Goal: Transaction & Acquisition: Purchase product/service

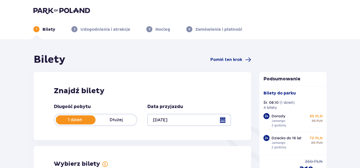
click at [168, 116] on div at bounding box center [189, 120] width 84 height 12
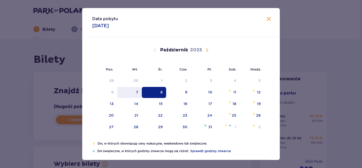
click at [137, 92] on div "7" at bounding box center [137, 92] width 2 height 5
type input "07.10.25"
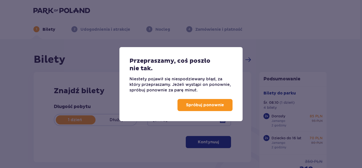
click at [205, 102] on p "Spróbuj ponownie" at bounding box center [205, 105] width 38 height 6
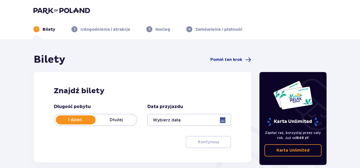
click at [165, 120] on div at bounding box center [189, 120] width 84 height 12
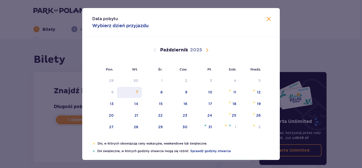
click at [136, 93] on div "7" at bounding box center [137, 92] width 2 height 5
type input "[DATE]"
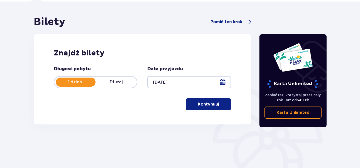
scroll to position [39, 0]
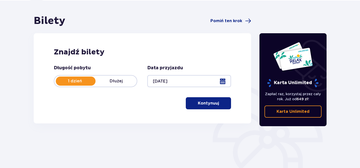
click at [200, 103] on p "Kontynuuj" at bounding box center [208, 103] width 21 height 6
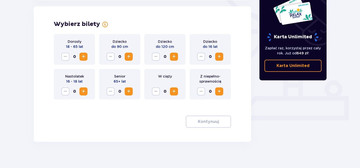
scroll to position [140, 0]
click at [83, 55] on span "Zwiększ" at bounding box center [83, 56] width 6 height 6
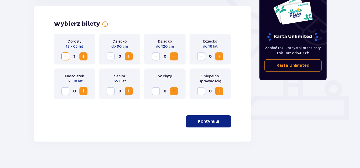
click at [83, 55] on span "Zwiększ" at bounding box center [83, 56] width 6 height 6
click at [221, 54] on span "Zwiększ" at bounding box center [219, 56] width 6 height 6
click at [198, 121] on p "Kontynuuj" at bounding box center [208, 121] width 21 height 6
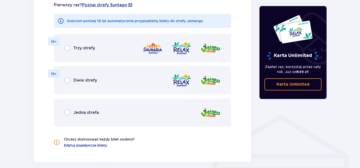
scroll to position [295, 0]
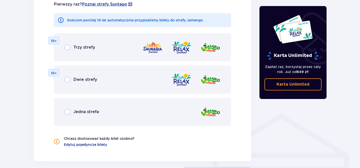
click at [69, 112] on input "radio" at bounding box center [67, 112] width 6 height 6
radio input "true"
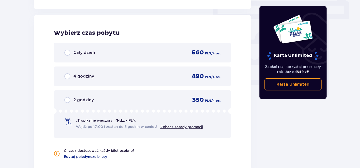
scroll to position [450, 0]
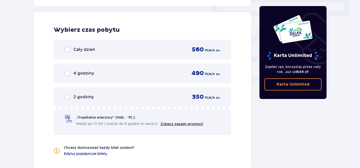
click at [68, 97] on input "radio" at bounding box center [67, 97] width 6 height 6
radio input "true"
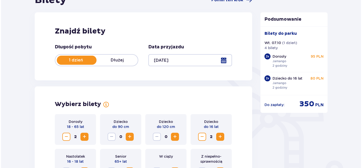
scroll to position [47, 0]
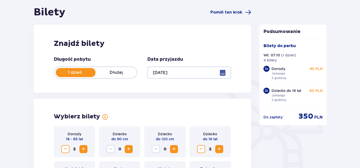
click at [223, 72] on div at bounding box center [189, 72] width 84 height 12
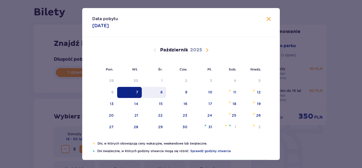
click at [158, 92] on div "8" at bounding box center [154, 92] width 24 height 11
type input "08.10.25"
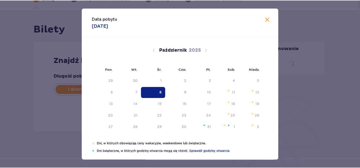
scroll to position [30, 0]
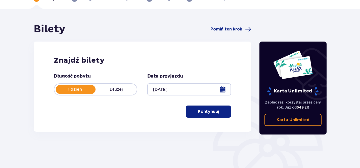
click at [211, 112] on p "Kontynuuj" at bounding box center [208, 112] width 21 height 6
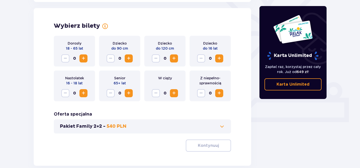
scroll to position [140, 0]
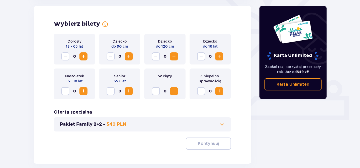
click at [84, 57] on span "Zwiększ" at bounding box center [83, 56] width 6 height 6
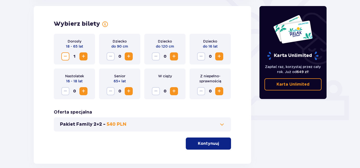
click at [84, 57] on span "Zwiększ" at bounding box center [83, 56] width 6 height 6
click at [221, 55] on span "Zwiększ" at bounding box center [219, 56] width 6 height 6
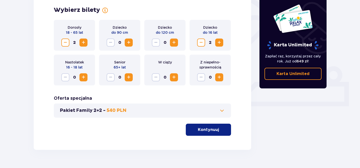
scroll to position [166, 0]
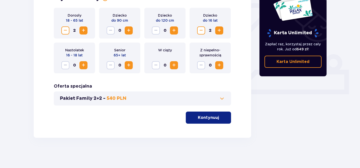
click at [199, 117] on p "Kontynuuj" at bounding box center [208, 118] width 21 height 6
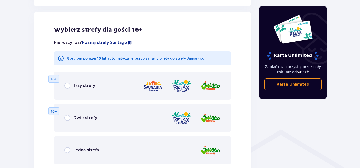
scroll to position [359, 0]
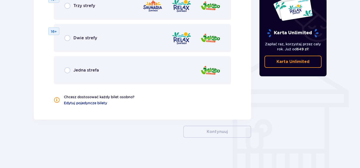
click at [66, 70] on input "radio" at bounding box center [67, 70] width 6 height 6
radio input "true"
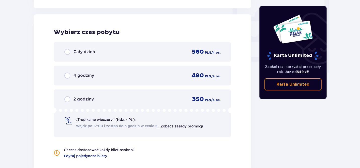
scroll to position [472, 0]
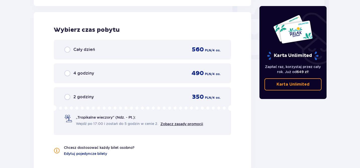
click at [68, 97] on input "radio" at bounding box center [67, 97] width 6 height 6
radio input "true"
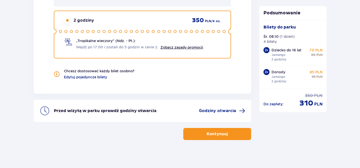
scroll to position [551, 0]
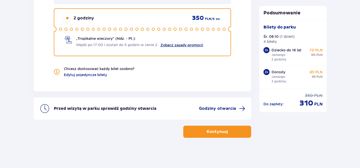
click at [180, 45] on link "Zobacz zasady promocji" at bounding box center [181, 45] width 43 height 4
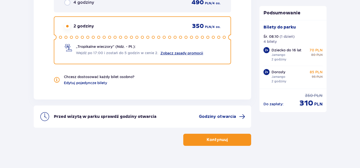
scroll to position [546, 0]
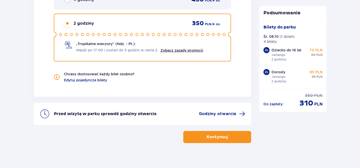
click at [218, 137] on p "Kontynuuj" at bounding box center [217, 137] width 21 height 6
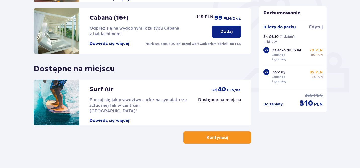
scroll to position [173, 0]
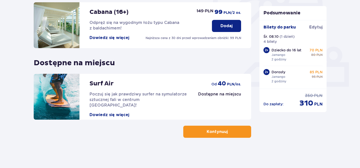
click at [207, 132] on p "Kontynuuj" at bounding box center [217, 132] width 21 height 6
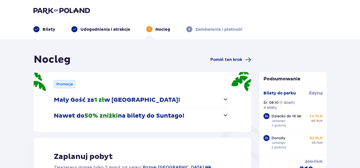
click at [224, 113] on span "button" at bounding box center [226, 115] width 6 height 6
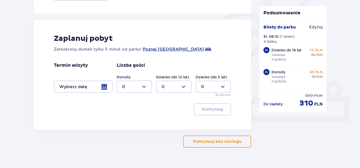
scroll to position [148, 0]
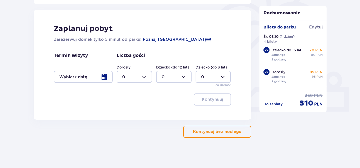
click at [104, 77] on div at bounding box center [83, 77] width 59 height 12
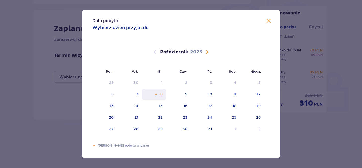
click at [164, 95] on div "8" at bounding box center [154, 94] width 24 height 11
click at [271, 20] on span "Zamknij" at bounding box center [269, 21] width 6 height 6
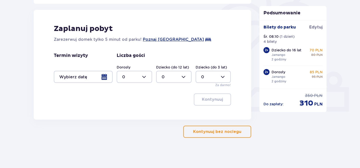
click at [218, 132] on p "Kontynuuj bez noclegu" at bounding box center [217, 132] width 48 height 6
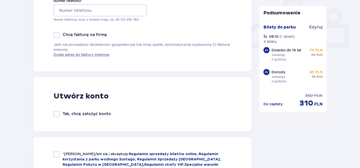
scroll to position [209, 0]
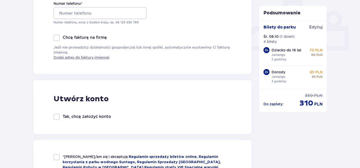
click at [56, 116] on div at bounding box center [57, 117] width 6 height 6
checkbox input "true"
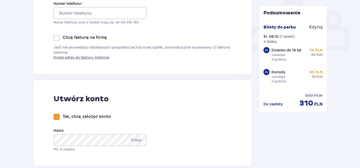
scroll to position [0, 0]
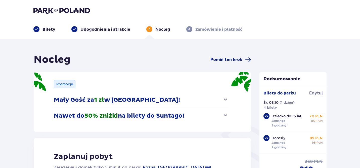
click at [60, 8] on img at bounding box center [61, 10] width 57 height 7
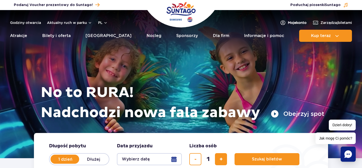
click at [291, 20] on span "Moje konto" at bounding box center [297, 22] width 19 height 5
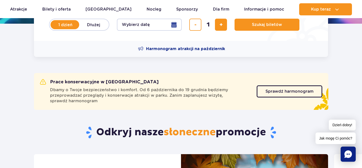
scroll to position [133, 0]
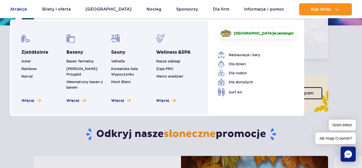
click at [13, 10] on link "Atrakcje" at bounding box center [18, 9] width 17 height 12
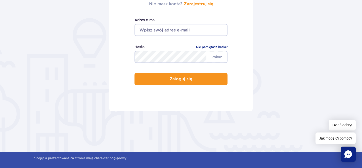
scroll to position [94, 0]
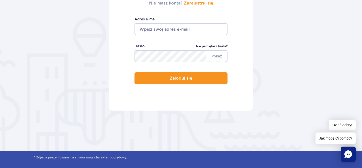
click at [210, 46] on link "Nie pamiętasz hasła?" at bounding box center [211, 46] width 31 height 5
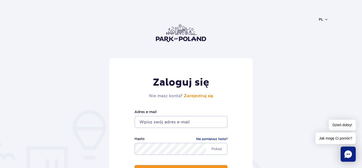
scroll to position [0, 0]
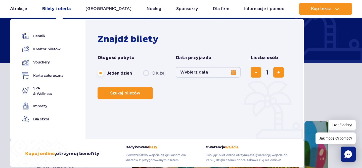
scroll to position [1, 0]
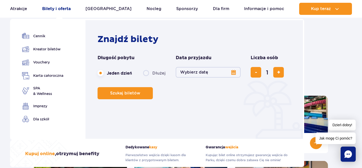
click at [58, 10] on link "Bilety i oferta" at bounding box center [56, 9] width 28 height 12
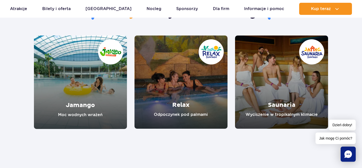
scroll to position [442, 0]
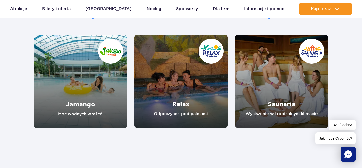
click at [87, 95] on link "Jamango" at bounding box center [80, 81] width 93 height 93
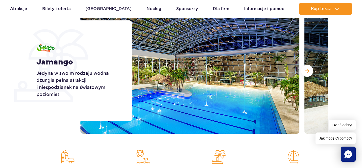
scroll to position [75, 0]
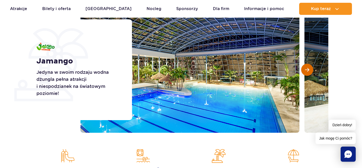
click at [309, 68] on span "Następny slajd" at bounding box center [307, 69] width 4 height 5
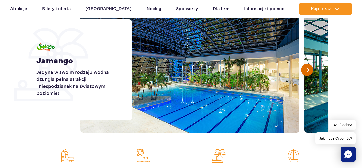
click at [309, 68] on span "Następny slajd" at bounding box center [307, 69] width 4 height 5
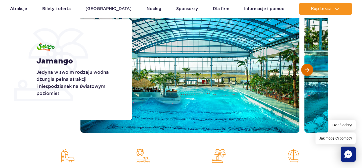
click at [308, 69] on span "Następny slajd" at bounding box center [307, 69] width 4 height 5
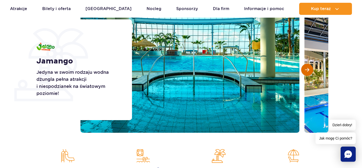
click at [309, 69] on span "Następny slajd" at bounding box center [307, 69] width 4 height 5
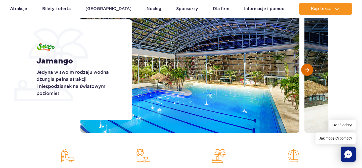
click at [309, 69] on span "Następny slajd" at bounding box center [307, 69] width 4 height 5
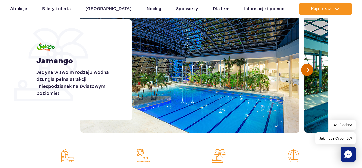
click at [309, 70] on span "Następny slajd" at bounding box center [307, 69] width 4 height 5
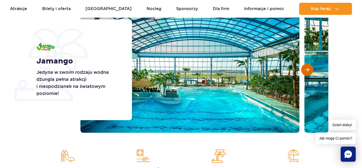
click at [309, 70] on span "Następny slajd" at bounding box center [307, 69] width 4 height 5
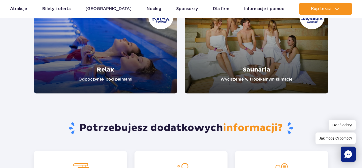
scroll to position [995, 0]
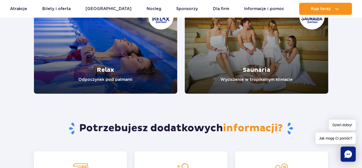
click at [125, 49] on link "Relax" at bounding box center [106, 47] width 144 height 93
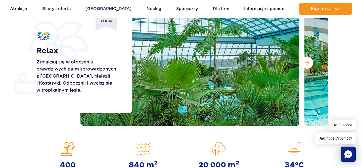
scroll to position [83, 0]
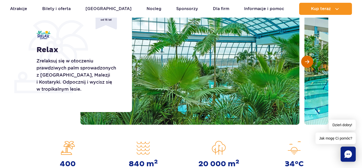
click at [307, 60] on span "Następny slajd" at bounding box center [307, 61] width 4 height 5
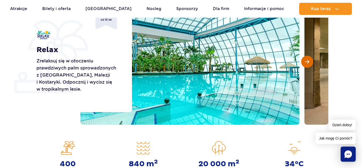
scroll to position [0, 0]
click at [307, 60] on span "Następny slajd" at bounding box center [307, 61] width 4 height 5
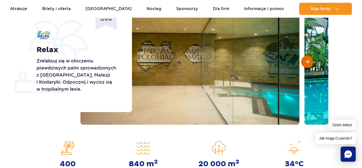
click at [307, 60] on span "Następny slajd" at bounding box center [307, 61] width 4 height 5
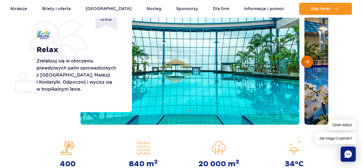
click at [307, 60] on span "Następny slajd" at bounding box center [307, 61] width 4 height 5
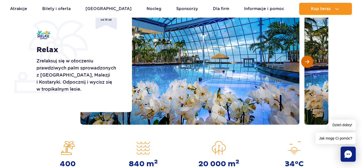
click at [307, 61] on span "Następny slajd" at bounding box center [307, 61] width 4 height 5
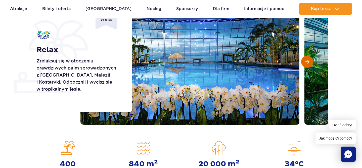
click at [307, 61] on span "Następny slajd" at bounding box center [307, 61] width 4 height 5
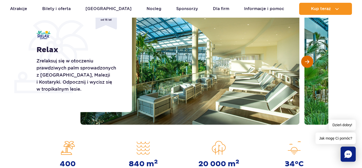
click at [307, 61] on span "Następny slajd" at bounding box center [307, 61] width 4 height 5
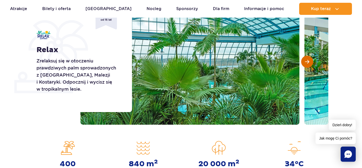
click at [307, 61] on span "Następny slajd" at bounding box center [307, 61] width 4 height 5
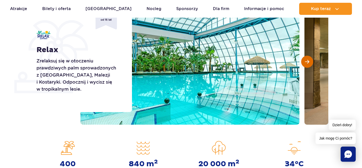
click at [307, 61] on span "Następny slajd" at bounding box center [307, 61] width 4 height 5
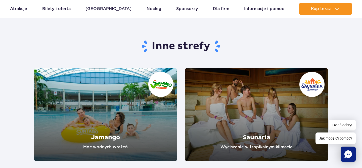
scroll to position [834, 0]
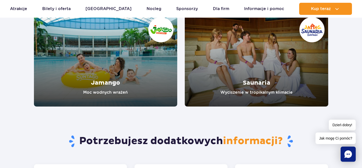
click at [250, 61] on link "Saunaria" at bounding box center [257, 59] width 144 height 93
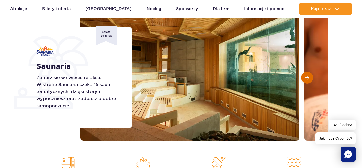
click at [309, 78] on span "Następny slajd" at bounding box center [307, 77] width 4 height 5
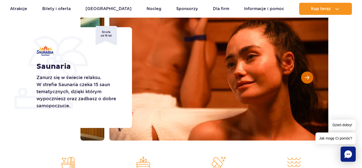
click at [309, 78] on span "Następny slajd" at bounding box center [307, 77] width 4 height 5
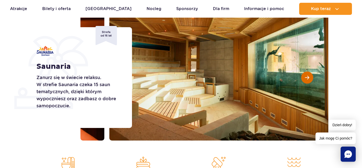
click at [309, 78] on span "Następny slajd" at bounding box center [307, 77] width 4 height 5
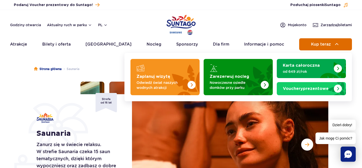
click at [314, 45] on span "Kup teraz" at bounding box center [321, 44] width 20 height 5
click at [340, 43] on img at bounding box center [337, 44] width 6 height 6
click at [322, 43] on span "Kup teraz" at bounding box center [321, 44] width 20 height 5
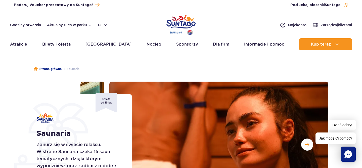
click at [174, 18] on img "Park of Poland" at bounding box center [181, 24] width 29 height 23
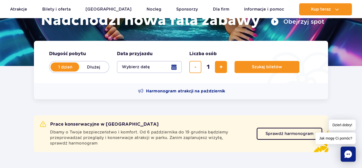
click at [176, 68] on button "Wybierz datę" at bounding box center [149, 67] width 65 height 12
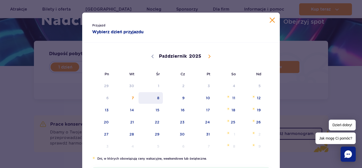
click at [162, 98] on span "8" at bounding box center [150, 98] width 25 height 12
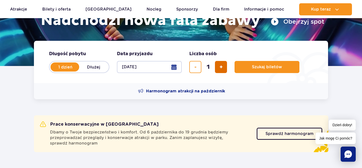
click at [222, 67] on span "dodaj bilet" at bounding box center [221, 67] width 3 height 0
type input "4"
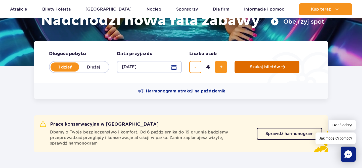
click at [252, 70] on button "Szukaj biletów" at bounding box center [267, 67] width 65 height 12
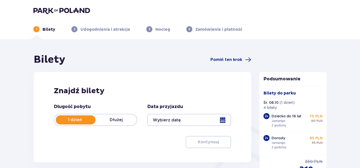
type input "[DATE]"
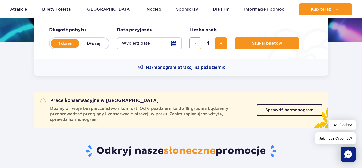
scroll to position [101, 0]
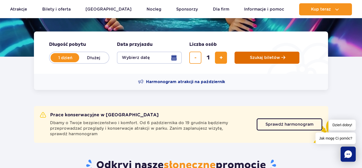
click at [259, 57] on span "Szukaj biletów" at bounding box center [265, 57] width 30 height 5
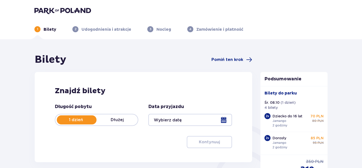
type input "[DATE]"
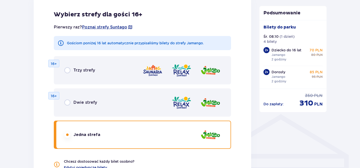
scroll to position [295, 0]
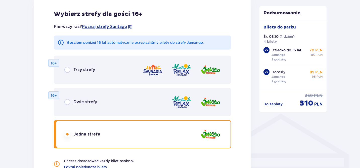
click at [214, 135] on img at bounding box center [210, 134] width 20 height 14
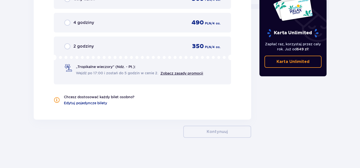
scroll to position [0, 0]
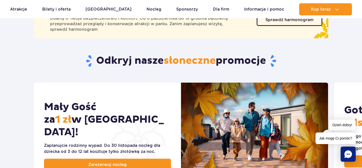
scroll to position [47, 0]
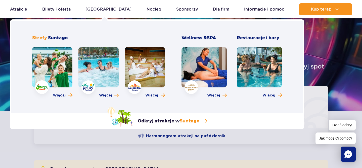
click at [48, 74] on link at bounding box center [52, 67] width 40 height 40
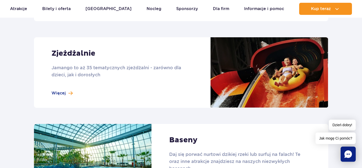
scroll to position [440, 0]
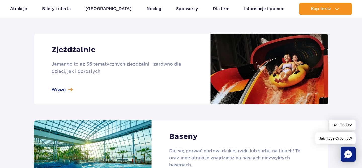
click at [64, 88] on link at bounding box center [181, 69] width 295 height 70
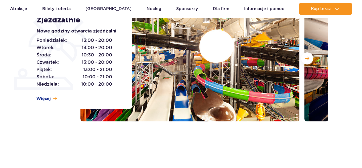
scroll to position [86, 0]
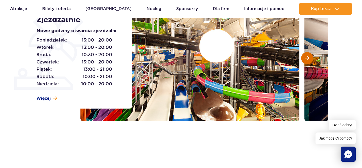
click at [307, 58] on span "Następny slajd" at bounding box center [307, 58] width 4 height 5
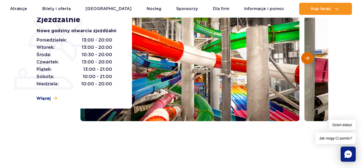
click at [307, 58] on span "Następny slajd" at bounding box center [307, 58] width 4 height 5
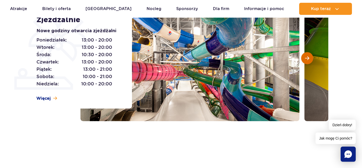
click at [307, 58] on span "Następny slajd" at bounding box center [307, 58] width 4 height 5
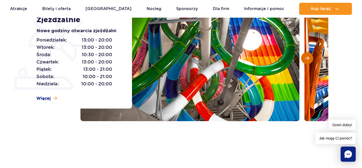
click at [307, 57] on span "Następny slajd" at bounding box center [307, 58] width 4 height 5
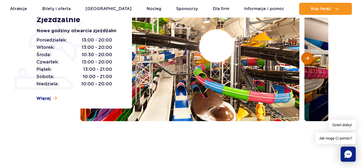
click at [307, 57] on span "Następny slajd" at bounding box center [307, 58] width 4 height 5
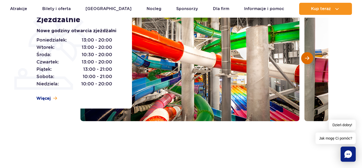
click at [307, 57] on span "Następny slajd" at bounding box center [307, 58] width 4 height 5
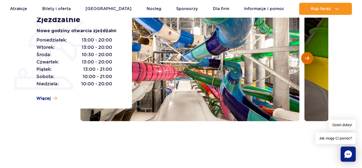
click at [307, 57] on span "Następny slajd" at bounding box center [307, 58] width 4 height 5
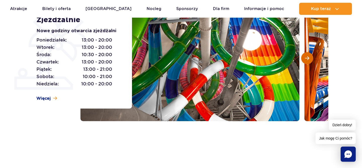
click at [307, 57] on span "Następny slajd" at bounding box center [307, 58] width 4 height 5
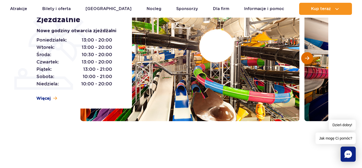
click at [307, 57] on span "Następny slajd" at bounding box center [307, 58] width 4 height 5
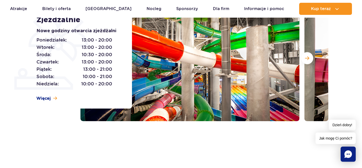
scroll to position [0, 0]
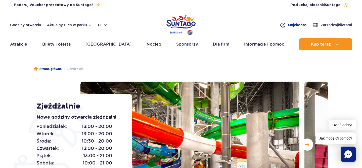
click at [293, 23] on span "Moje konto" at bounding box center [297, 24] width 19 height 5
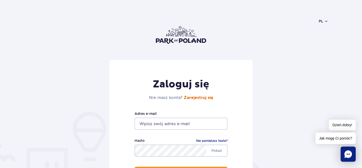
click at [197, 97] on link "Zarejestruj się" at bounding box center [198, 98] width 29 height 4
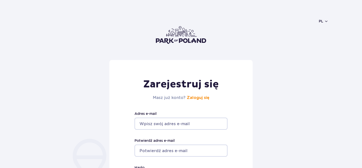
click at [145, 121] on input "Adres e-mail" at bounding box center [181, 123] width 93 height 12
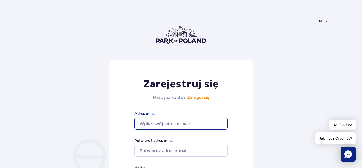
type input "liger.yuliya@gmail.com"
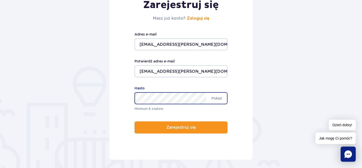
scroll to position [72, 0]
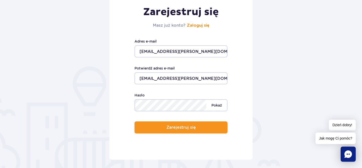
click at [217, 105] on span "Pokaż" at bounding box center [217, 105] width 21 height 11
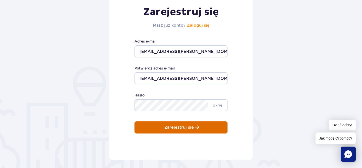
click at [185, 129] on p "Zarejestruj się" at bounding box center [179, 127] width 29 height 5
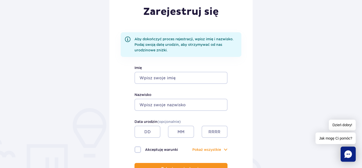
scroll to position [73, 0]
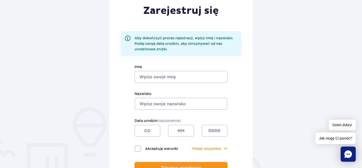
click at [153, 75] on input "Imię" at bounding box center [181, 77] width 93 height 12
type input "[PERSON_NAME]"
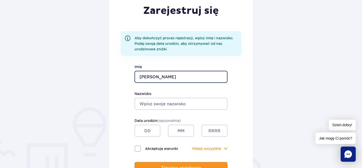
type input "LIHER"
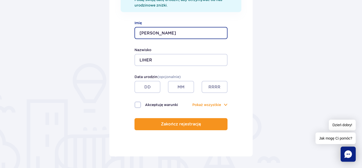
scroll to position [118, 0]
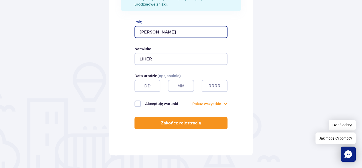
click at [151, 85] on input "text" at bounding box center [148, 86] width 26 height 12
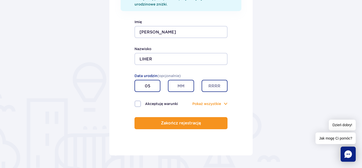
type input "05"
click at [176, 85] on input "text" at bounding box center [181, 86] width 26 height 12
type input "06"
click at [210, 82] on input "text" at bounding box center [215, 86] width 26 height 12
type input "1988"
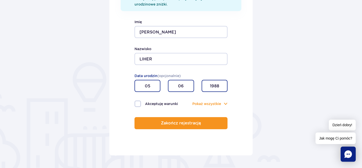
click at [137, 103] on label "Akceptuję warunki" at bounding box center [158, 103] width 47 height 7
click at [137, 101] on input "Akceptuję warunki" at bounding box center [138, 100] width 6 height 1
checkbox input "true"
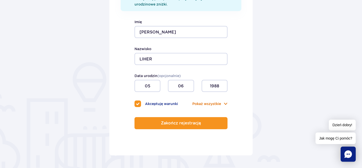
click at [221, 103] on button "Pokaż wszystkie" at bounding box center [206, 104] width 29 height 6
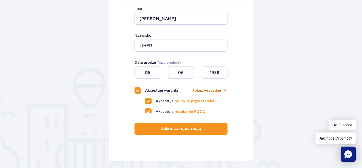
scroll to position [139, 0]
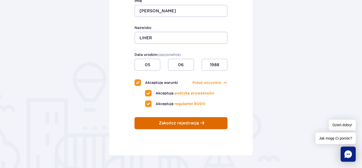
click at [171, 122] on p "Zakończ rejestrację" at bounding box center [179, 123] width 40 height 5
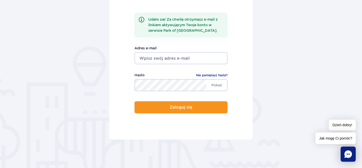
scroll to position [102, 0]
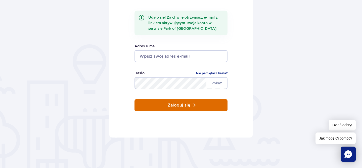
type input "[EMAIL_ADDRESS][PERSON_NAME][DOMAIN_NAME]"
click at [171, 107] on p "Zaloguj się" at bounding box center [179, 105] width 23 height 5
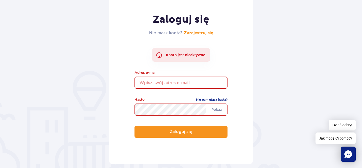
scroll to position [67, 0]
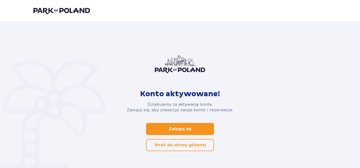
click at [175, 131] on p "Zaloguj się" at bounding box center [180, 129] width 23 height 6
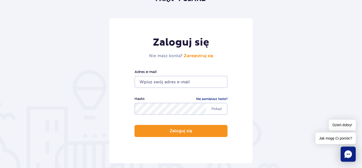
scroll to position [42, 0]
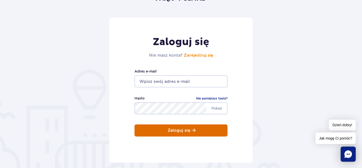
type input "[EMAIL_ADDRESS][PERSON_NAME][DOMAIN_NAME]"
click at [160, 128] on button "Zaloguj się" at bounding box center [181, 130] width 93 height 12
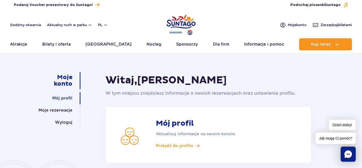
click at [61, 98] on link "Mój profil" at bounding box center [62, 98] width 20 height 12
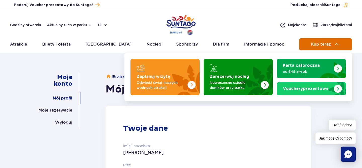
click at [320, 44] on span "Kup teraz" at bounding box center [321, 44] width 20 height 5
click at [333, 44] on button "Kup teraz" at bounding box center [325, 44] width 53 height 12
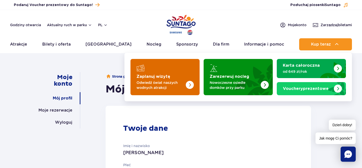
click at [172, 71] on img "Zaplanuj wizytę" at bounding box center [180, 75] width 40 height 39
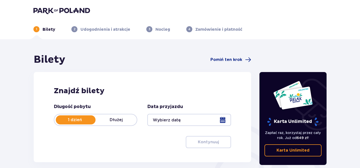
click at [193, 119] on div at bounding box center [189, 120] width 84 height 12
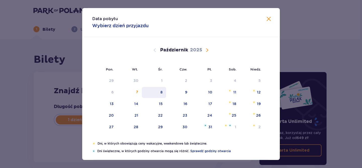
click at [160, 90] on div "8" at bounding box center [161, 92] width 2 height 5
type input "08.10.25"
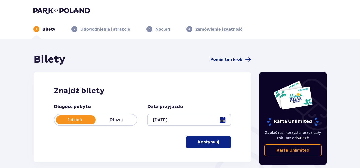
click at [201, 140] on p "Kontynuuj" at bounding box center [208, 142] width 21 height 6
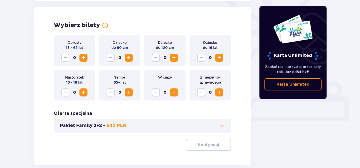
scroll to position [140, 0]
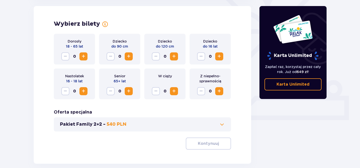
click at [82, 57] on span "Zwiększ" at bounding box center [83, 56] width 6 height 6
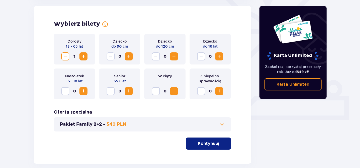
click at [82, 57] on span "Zwiększ" at bounding box center [83, 56] width 6 height 6
click at [218, 56] on span "Zwiększ" at bounding box center [219, 56] width 6 height 6
click at [198, 143] on p "Kontynuuj" at bounding box center [208, 144] width 21 height 6
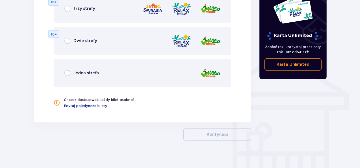
scroll to position [358, 0]
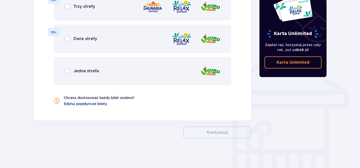
click at [66, 70] on input "radio" at bounding box center [67, 71] width 6 height 6
radio input "true"
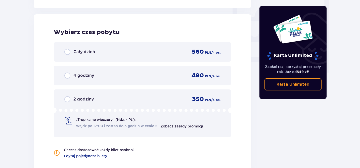
scroll to position [472, 0]
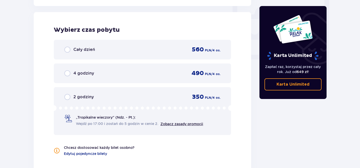
click at [67, 96] on input "radio" at bounding box center [67, 97] width 6 height 6
radio input "true"
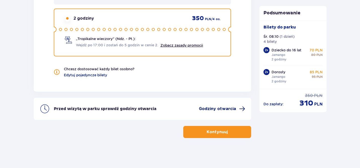
scroll to position [551, 0]
click at [209, 132] on p "Kontynuuj" at bounding box center [217, 132] width 21 height 6
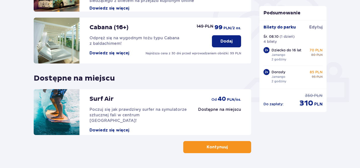
scroll to position [173, 0]
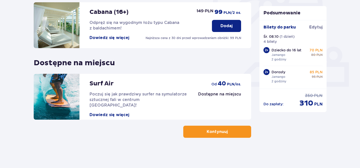
click at [209, 132] on p "Kontynuuj" at bounding box center [217, 132] width 21 height 6
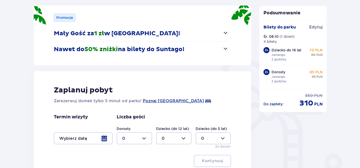
scroll to position [128, 0]
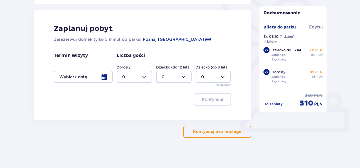
click at [212, 133] on p "Kontynuuj bez noclegu" at bounding box center [217, 132] width 48 height 6
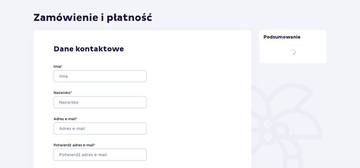
type input "YULIYA"
type input "LIHER"
type input "[EMAIL_ADDRESS][PERSON_NAME][DOMAIN_NAME]"
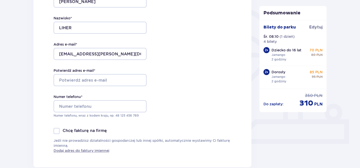
scroll to position [118, 0]
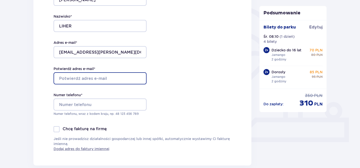
click at [83, 77] on input "Potwierdź adres e-mail *" at bounding box center [100, 78] width 93 height 12
type input "[EMAIL_ADDRESS][PERSON_NAME][DOMAIN_NAME]"
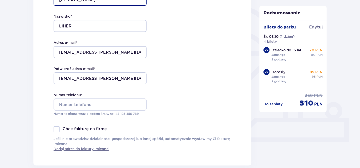
type input "Yuliya"
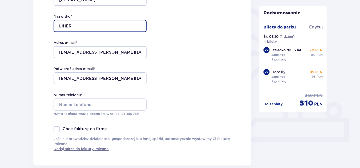
type input "Liher"
click at [170, 80] on div "Dane kontaktowe Imię * Yuliya Nazwisko * Liher Adres e-mail * liger.yuliya@gmai…" at bounding box center [142, 59] width 218 height 211
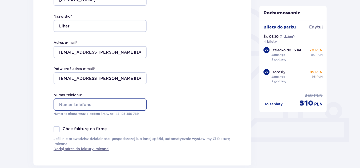
click at [77, 104] on input "Numer telefonu *" at bounding box center [100, 104] width 93 height 12
type input "451113483"
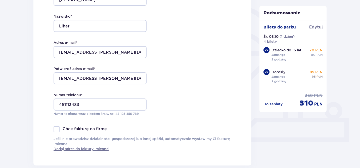
click at [186, 98] on div "Dane kontaktowe Imię * Yuliya Nazwisko * Liher Adres e-mail * liger.yuliya@gmai…" at bounding box center [142, 59] width 218 height 211
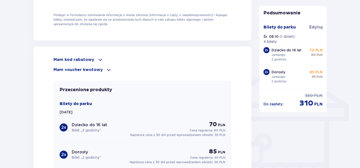
scroll to position [343, 0]
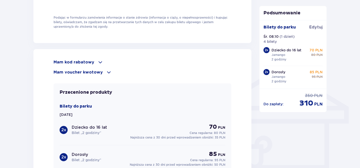
click at [97, 63] on span at bounding box center [100, 62] width 6 height 6
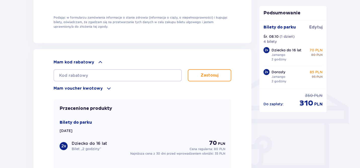
click at [98, 63] on span at bounding box center [100, 62] width 6 height 6
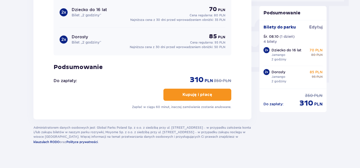
scroll to position [467, 0]
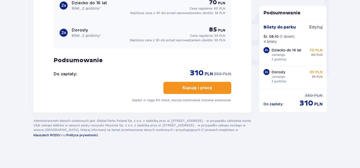
click at [178, 87] on button "Kupuję i płacę" at bounding box center [198, 88] width 68 height 12
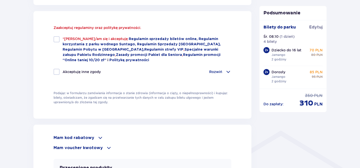
scroll to position [278, 0]
click at [58, 39] on div at bounding box center [57, 39] width 6 height 6
checkbox input "true"
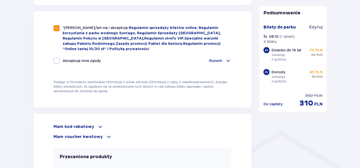
click at [56, 57] on div "*Zapoznałem/am się i akceptuję Regulamin sprzedaży biletów online, Regulamin ko…" at bounding box center [143, 47] width 178 height 45
click at [56, 62] on div at bounding box center [57, 61] width 6 height 6
checkbox input "true"
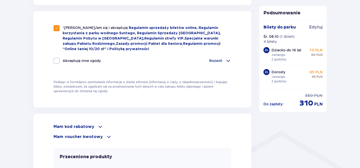
checkbox input "true"
click at [226, 61] on span at bounding box center [228, 61] width 6 height 6
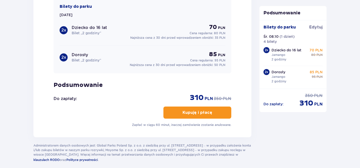
scroll to position [598, 0]
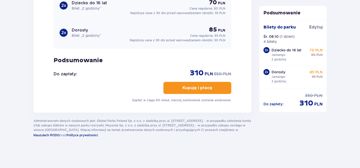
click at [198, 89] on p "Kupuję i płacę" at bounding box center [198, 88] width 30 height 6
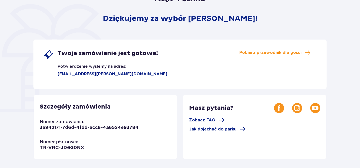
scroll to position [56, 0]
click at [253, 52] on span "Pobierz przewodnik dla gości" at bounding box center [270, 53] width 62 height 6
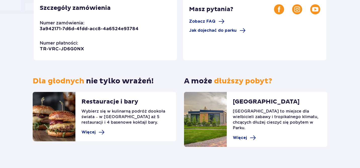
scroll to position [158, 0]
